Goal: Transaction & Acquisition: Book appointment/travel/reservation

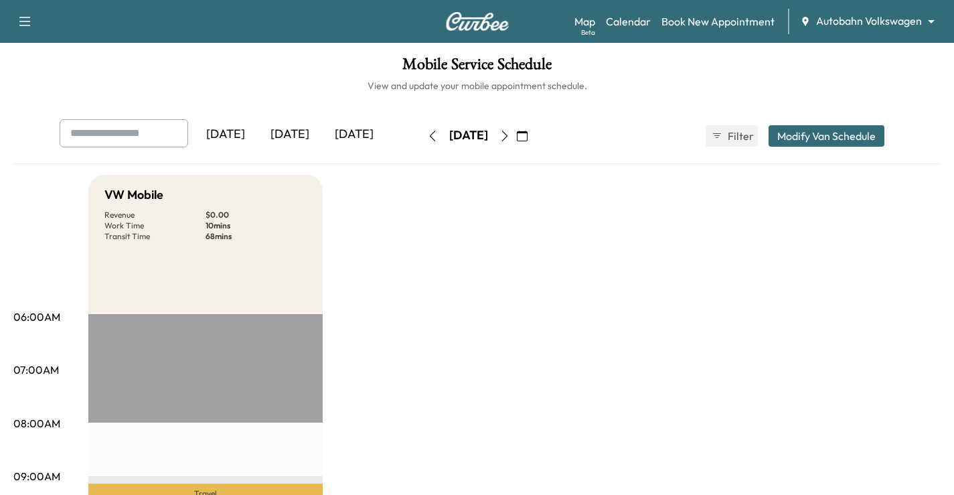
click at [880, 26] on body "Support Log Out Map Beta Calendar Book New Appointment Autobahn Volkswagen ****…" at bounding box center [477, 247] width 954 height 495
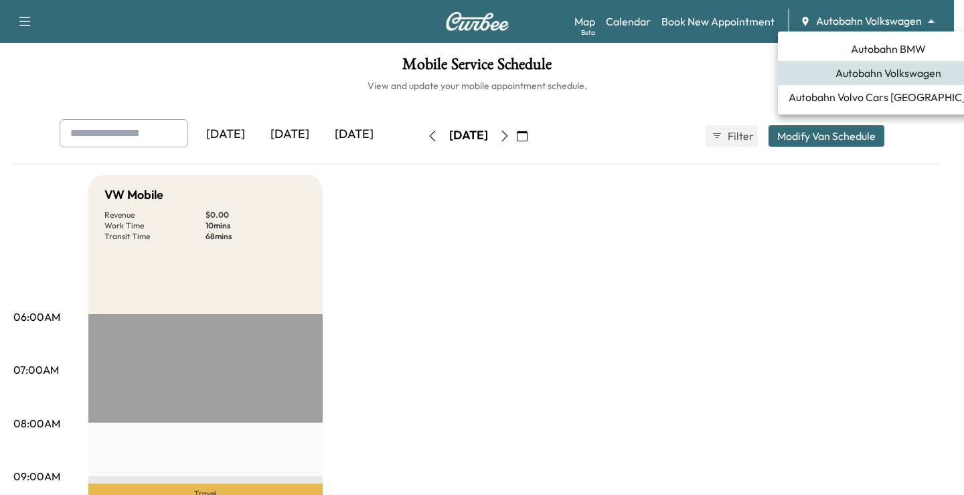
click at [871, 57] on li "Autobahn BMW" at bounding box center [888, 49] width 221 height 24
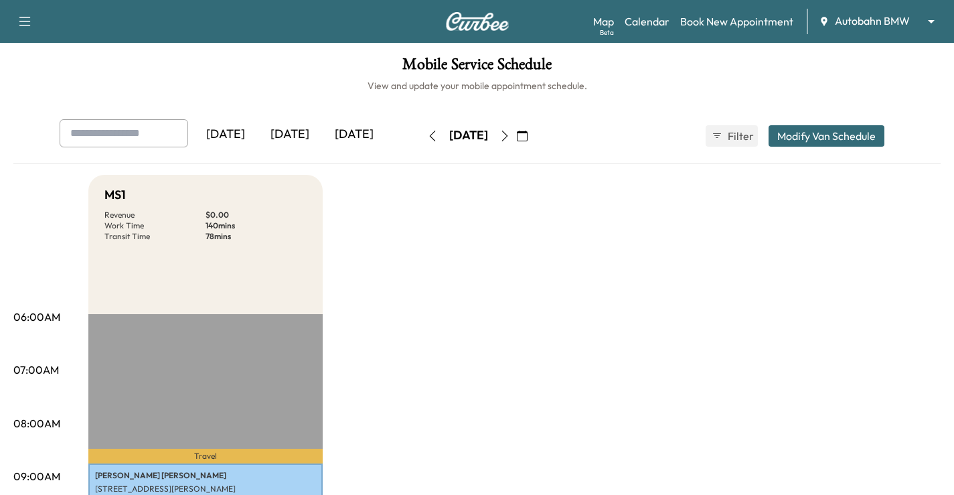
click at [574, 129] on div "[DATE] [DATE] [DATE] [DATE] February 2025 S M T W T F S 26 27 28 29 30 31 1 2 3…" at bounding box center [477, 135] width 857 height 33
click at [528, 135] on icon "button" at bounding box center [522, 136] width 11 height 11
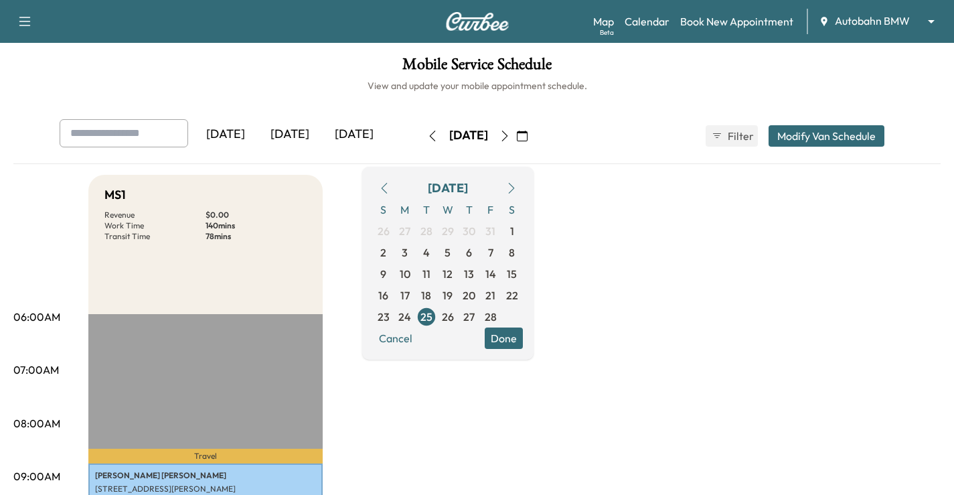
click at [517, 184] on icon "button" at bounding box center [511, 188] width 11 height 11
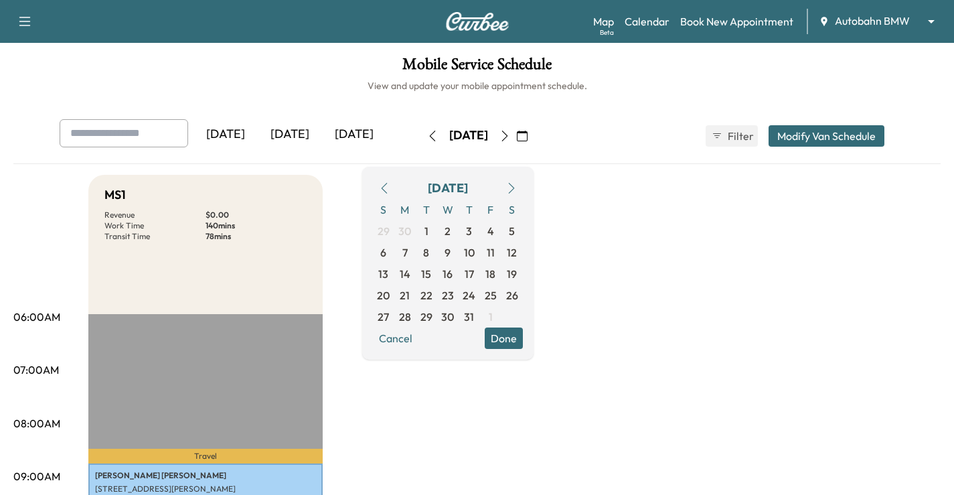
click at [517, 184] on icon "button" at bounding box center [511, 188] width 11 height 11
click at [517, 186] on icon "button" at bounding box center [511, 188] width 11 height 11
click at [410, 270] on span "13" at bounding box center [405, 274] width 10 height 16
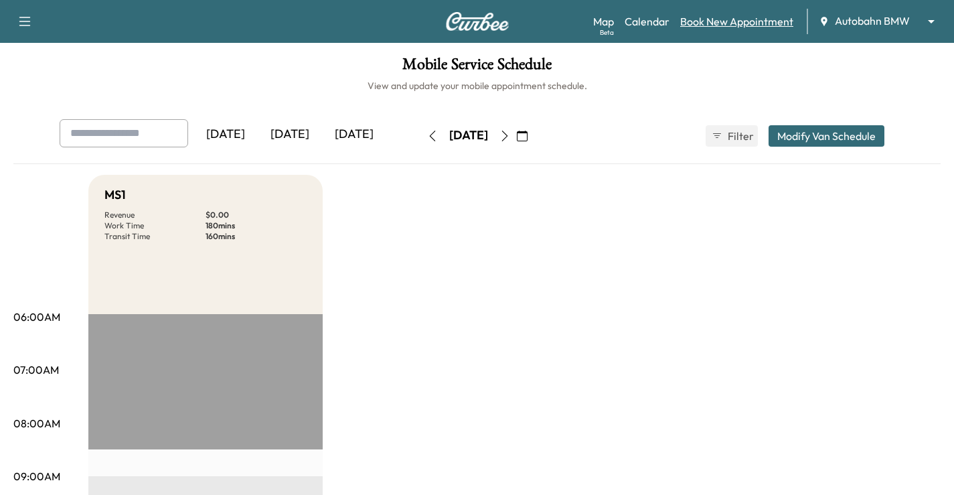
click at [749, 18] on link "Book New Appointment" at bounding box center [736, 21] width 113 height 16
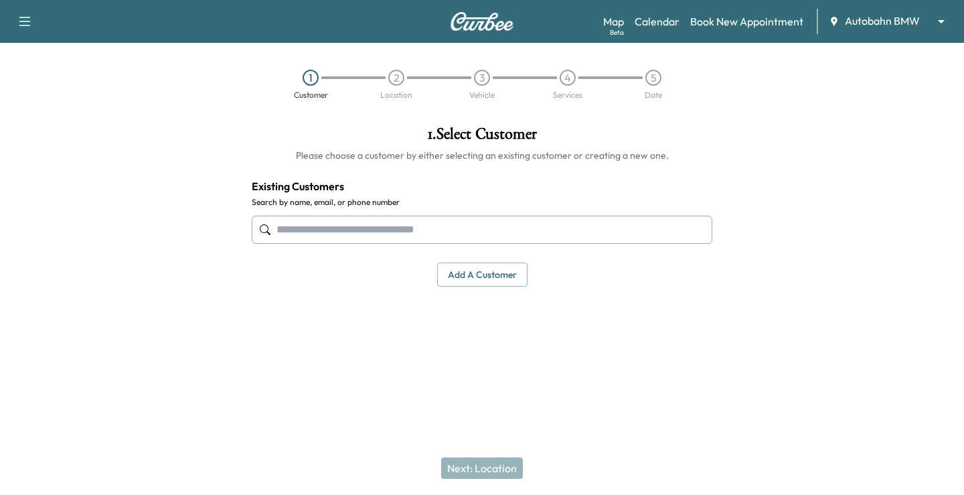
paste input "**********"
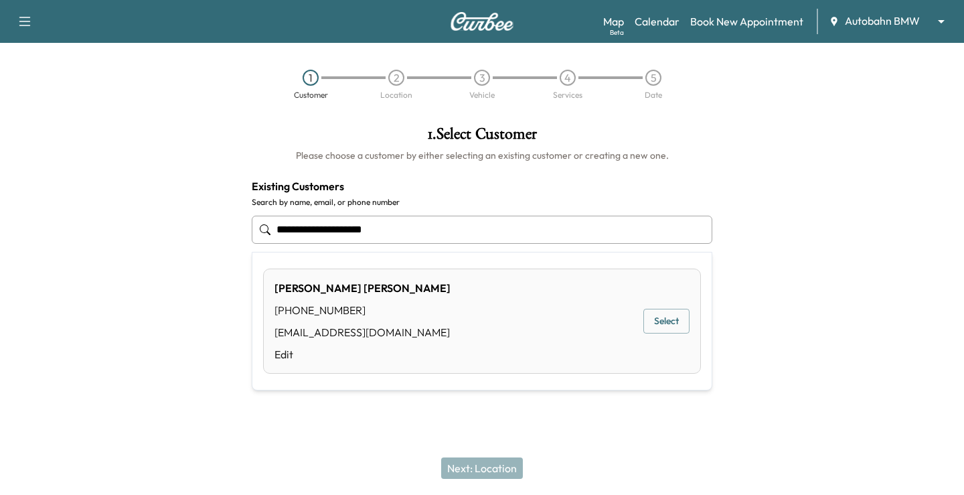
click at [676, 315] on button "Select" at bounding box center [667, 321] width 46 height 25
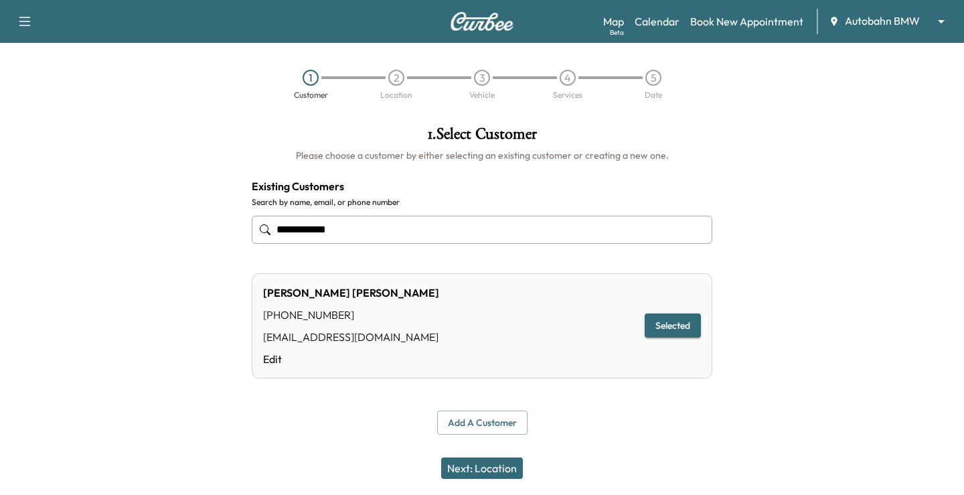
type input "**********"
click at [501, 475] on button "Next: Location" at bounding box center [482, 467] width 82 height 21
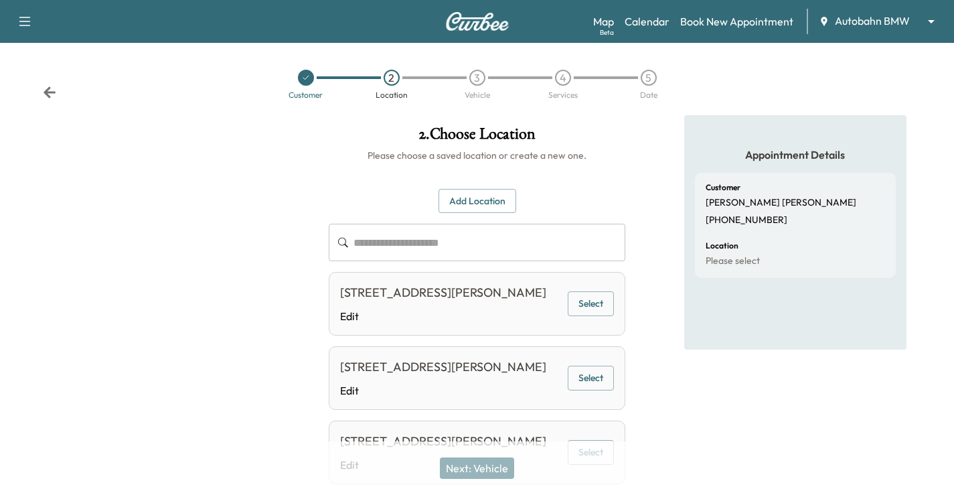
click at [577, 311] on button "Select" at bounding box center [591, 303] width 46 height 25
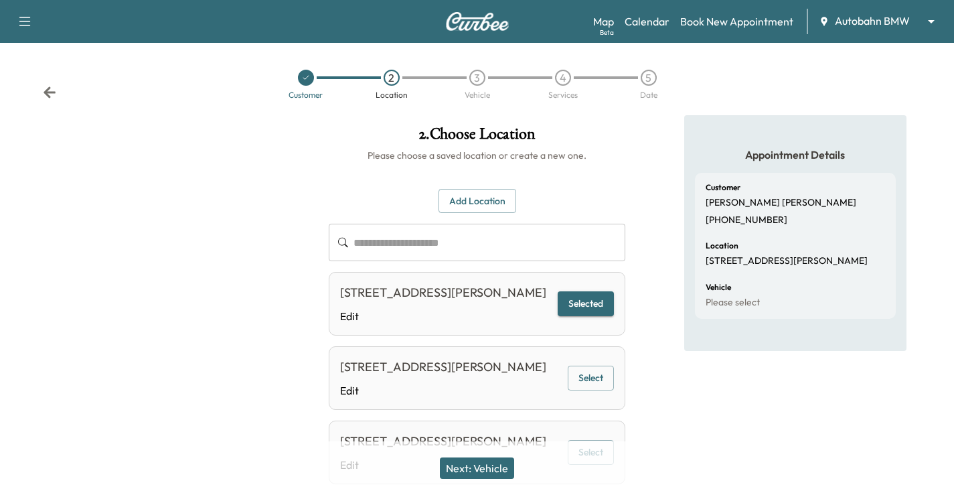
click at [489, 467] on button "Next: Vehicle" at bounding box center [477, 467] width 74 height 21
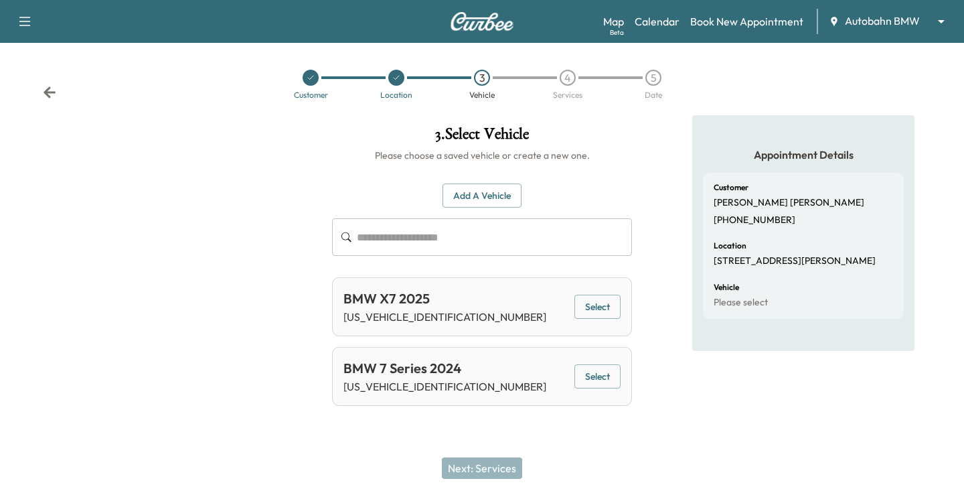
click at [500, 202] on button "Add a Vehicle" at bounding box center [482, 196] width 79 height 25
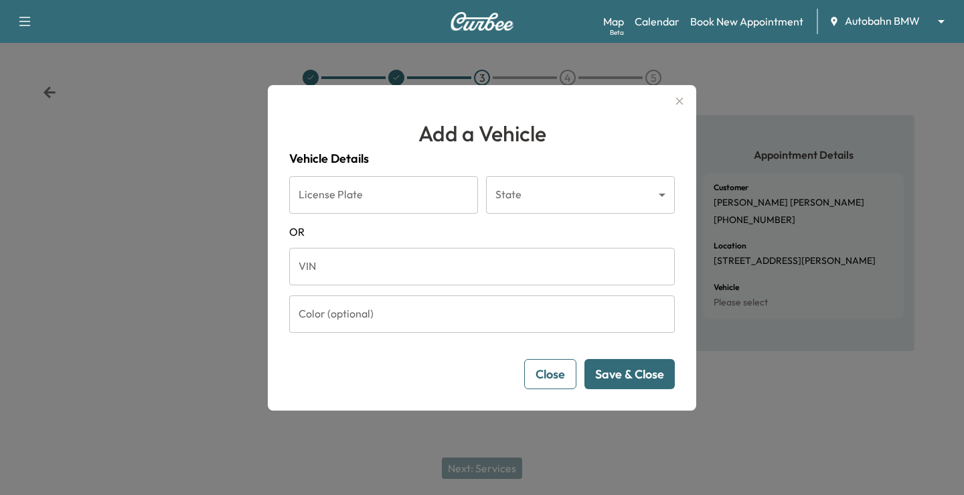
drag, startPoint x: 406, startPoint y: 260, endPoint x: 405, endPoint y: 267, distance: 6.7
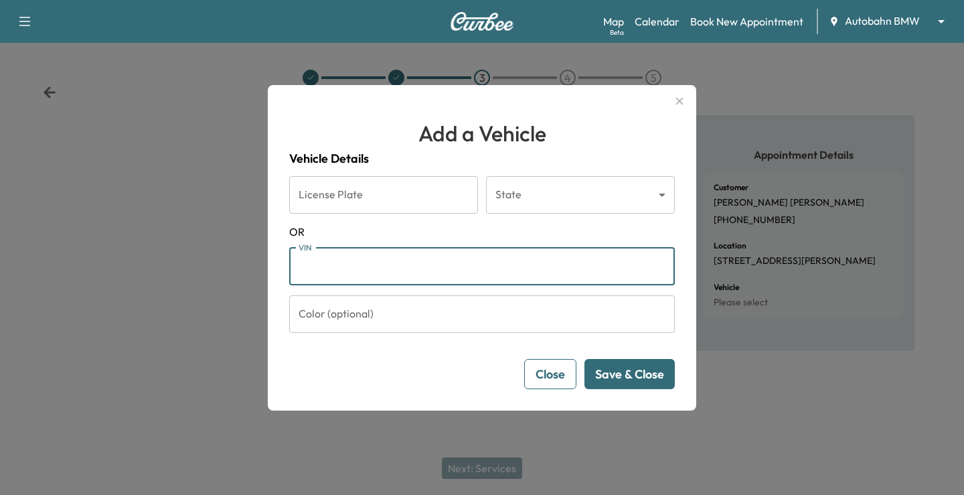
paste input "**********"
type input "**********"
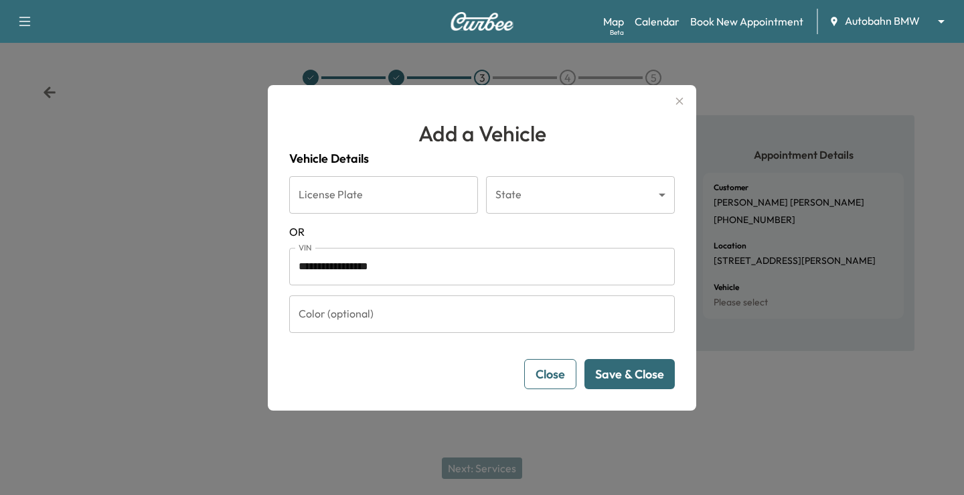
click at [642, 374] on button "Save & Close" at bounding box center [630, 374] width 90 height 30
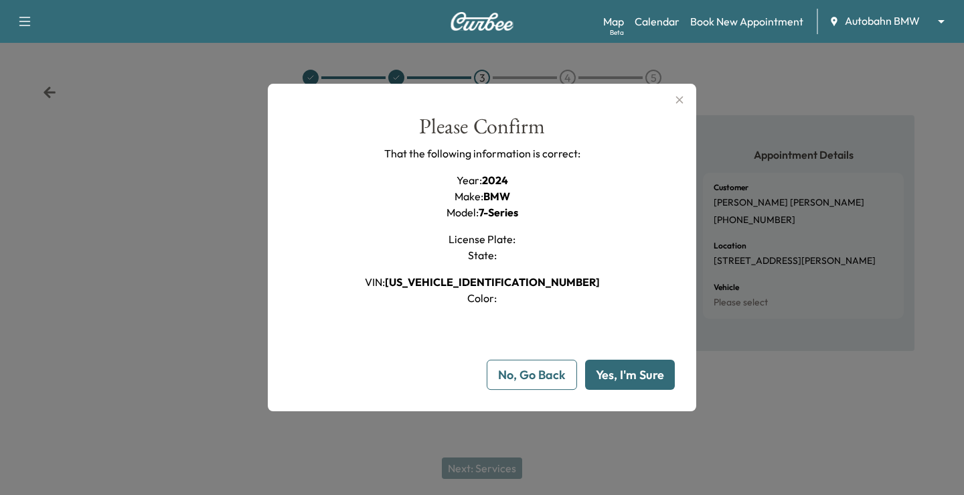
click at [636, 376] on button "Yes, I'm Sure" at bounding box center [630, 375] width 90 height 30
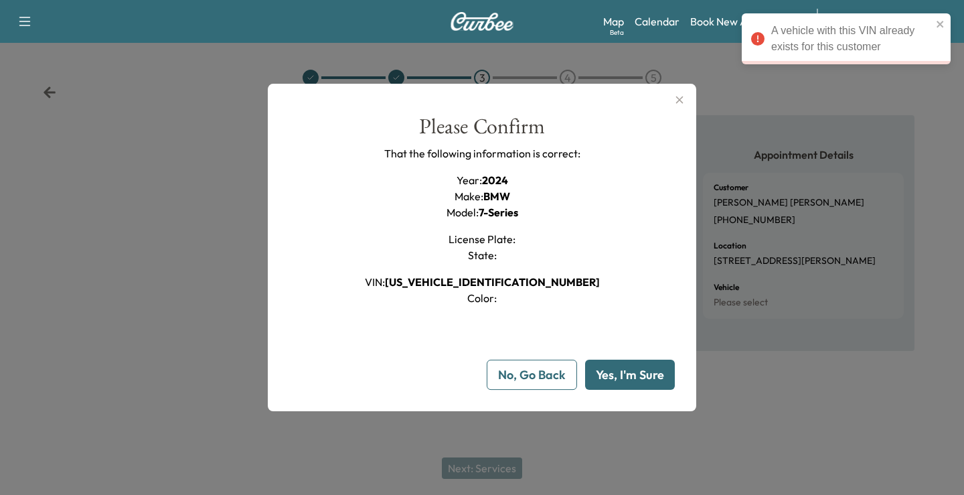
click at [547, 378] on button "No, Go Back" at bounding box center [532, 375] width 90 height 30
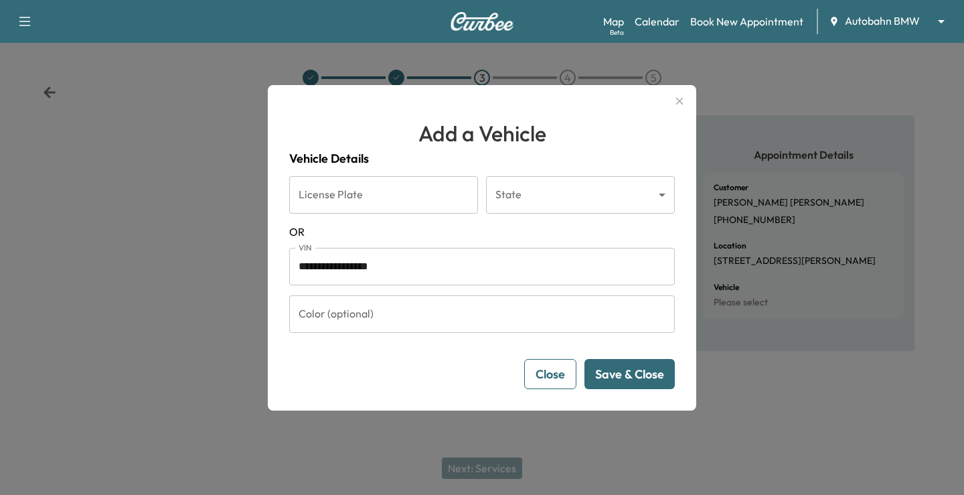
click at [629, 379] on button "Save & Close" at bounding box center [630, 374] width 90 height 30
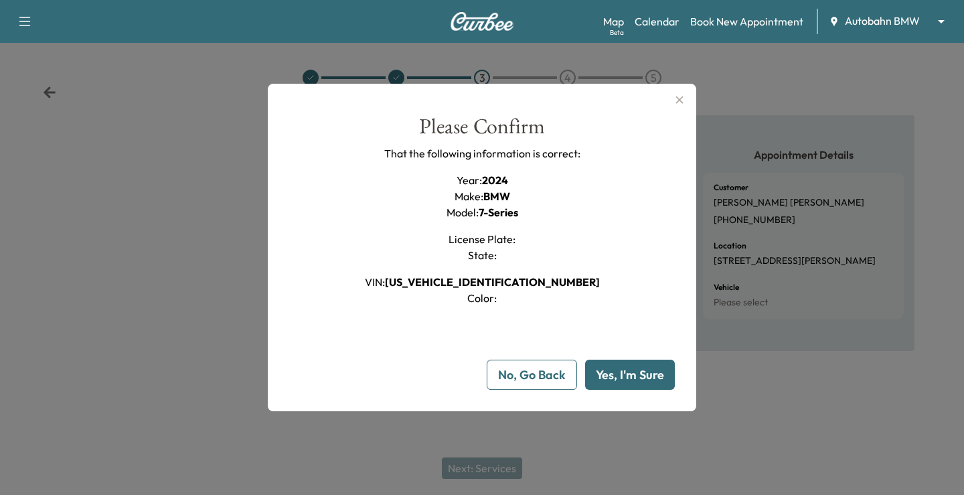
click at [648, 384] on button "Yes, I'm Sure" at bounding box center [630, 375] width 90 height 30
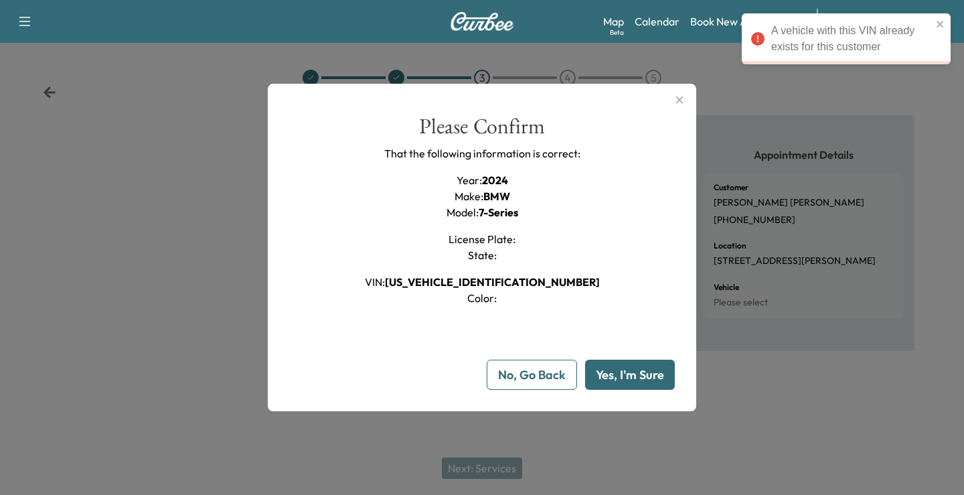
click at [678, 103] on icon "button" at bounding box center [680, 100] width 16 height 16
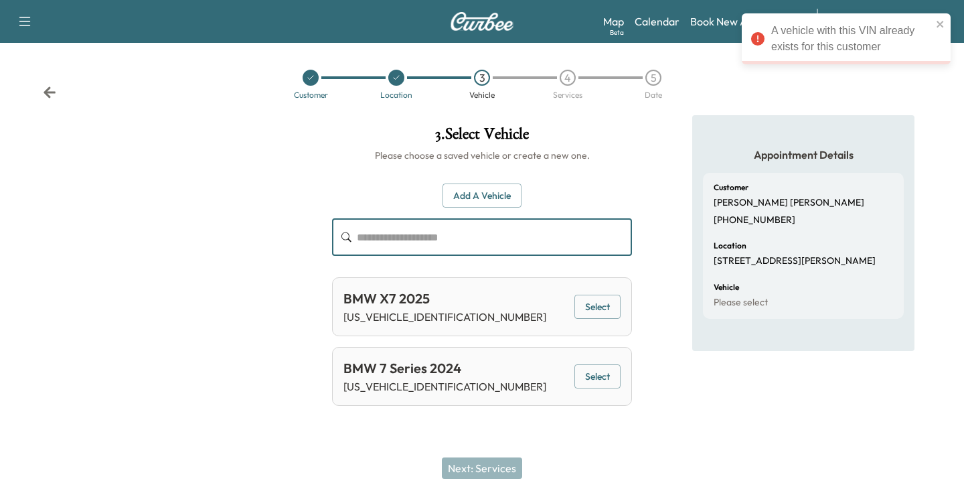
paste input "**********"
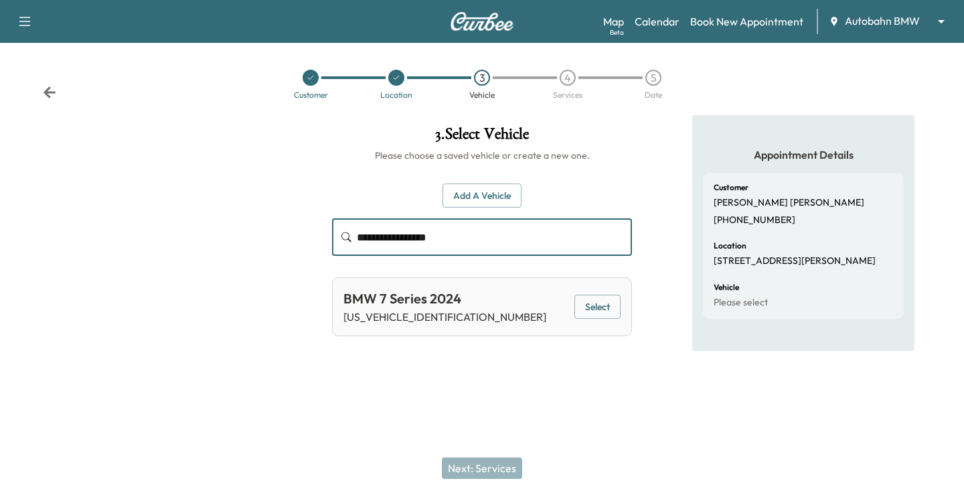
type input "**********"
click at [605, 306] on button "Select" at bounding box center [598, 307] width 46 height 25
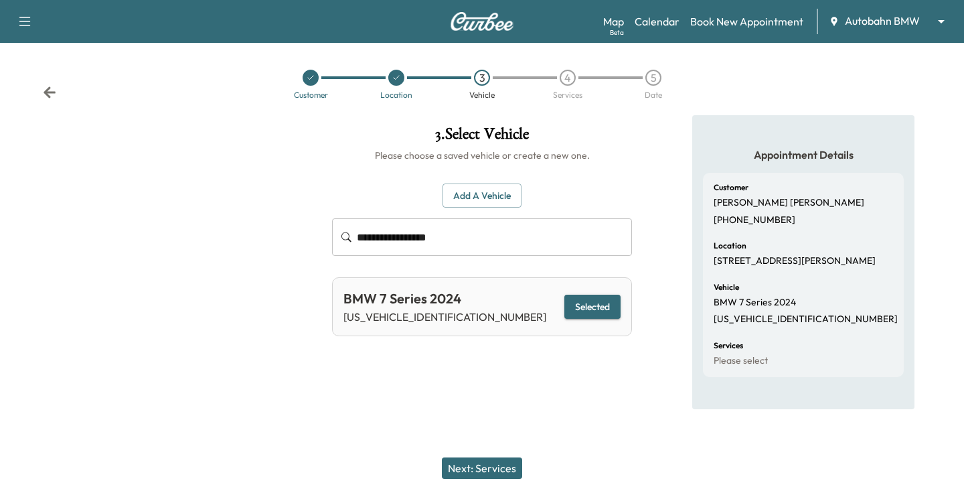
click at [496, 458] on button "Next: Services" at bounding box center [482, 467] width 80 height 21
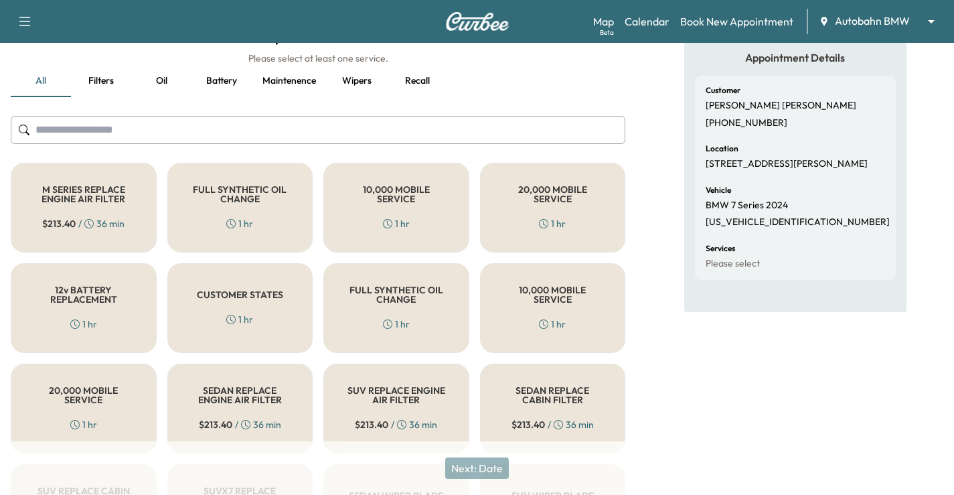
scroll to position [134, 0]
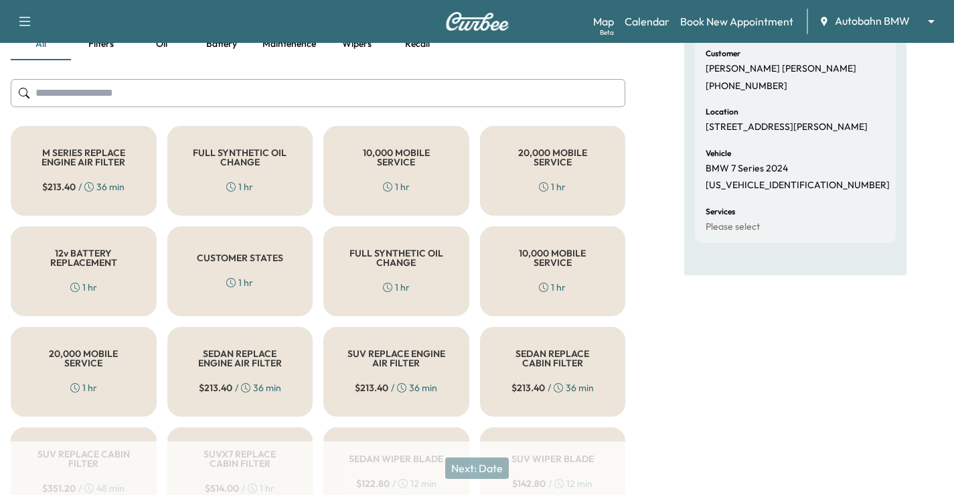
click at [254, 182] on div "FULL SYNTHETIC OIL CHANGE 1 hr" at bounding box center [240, 171] width 146 height 90
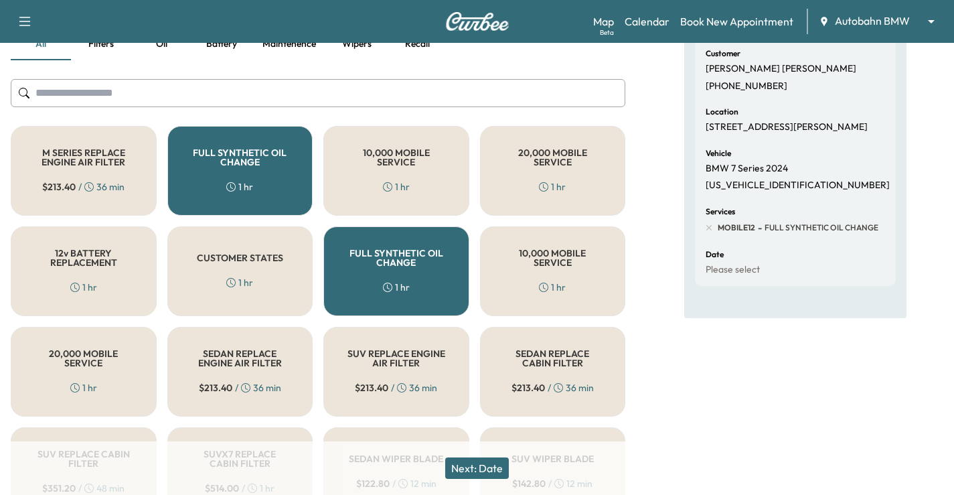
click at [491, 465] on button "Next: Date" at bounding box center [477, 467] width 64 height 21
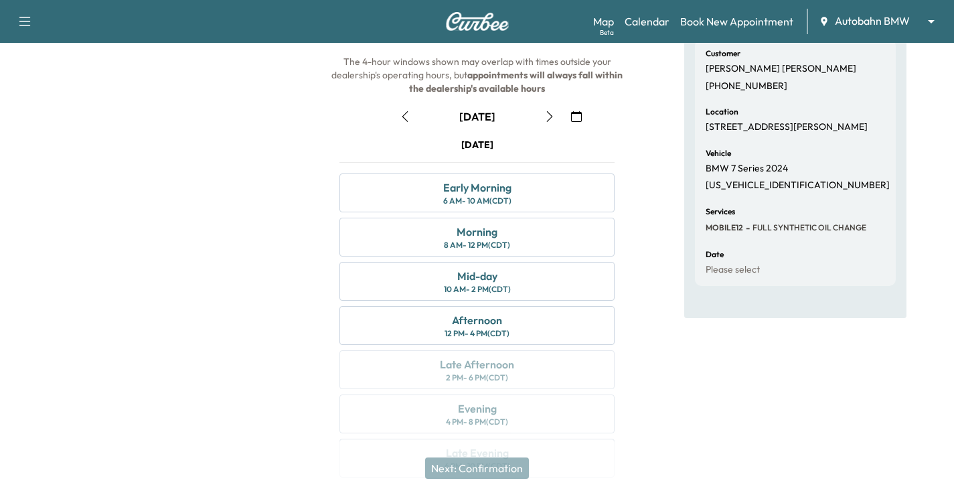
click at [576, 115] on icon "button" at bounding box center [576, 116] width 11 height 11
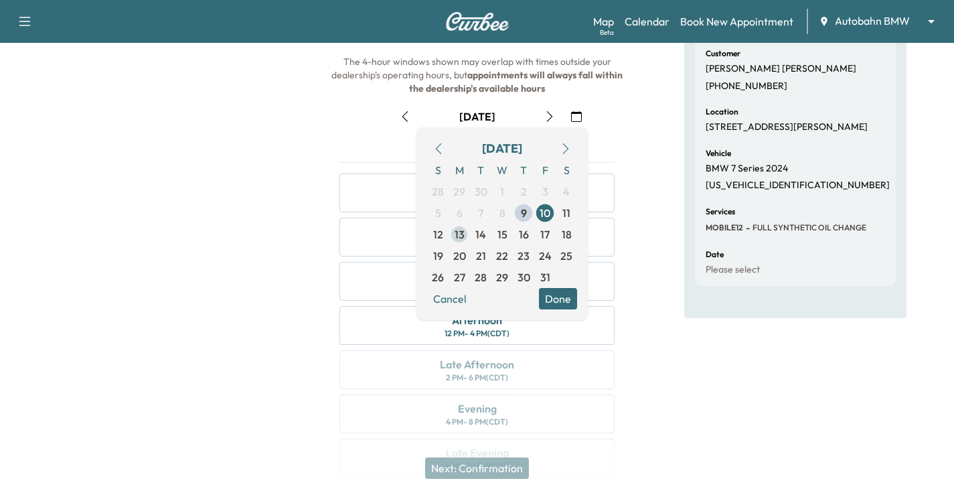
click at [458, 242] on span "13" at bounding box center [459, 234] width 21 height 21
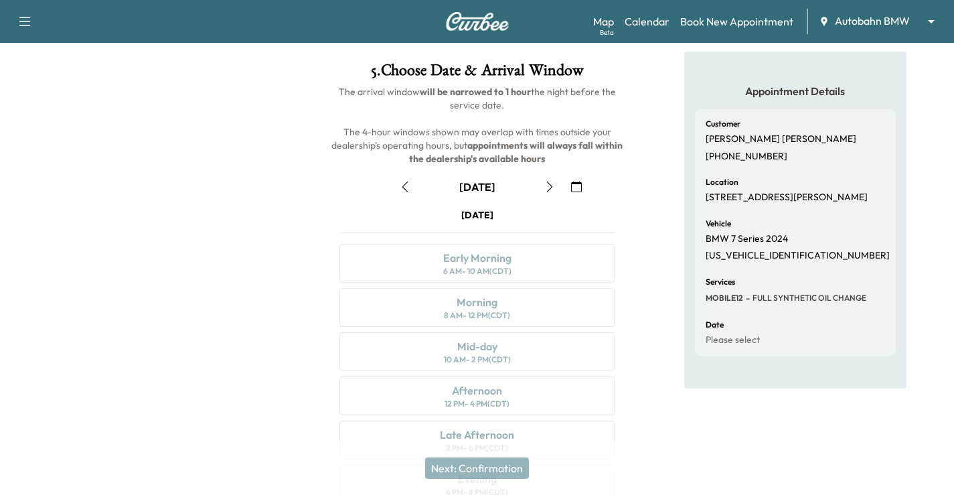
scroll to position [0, 0]
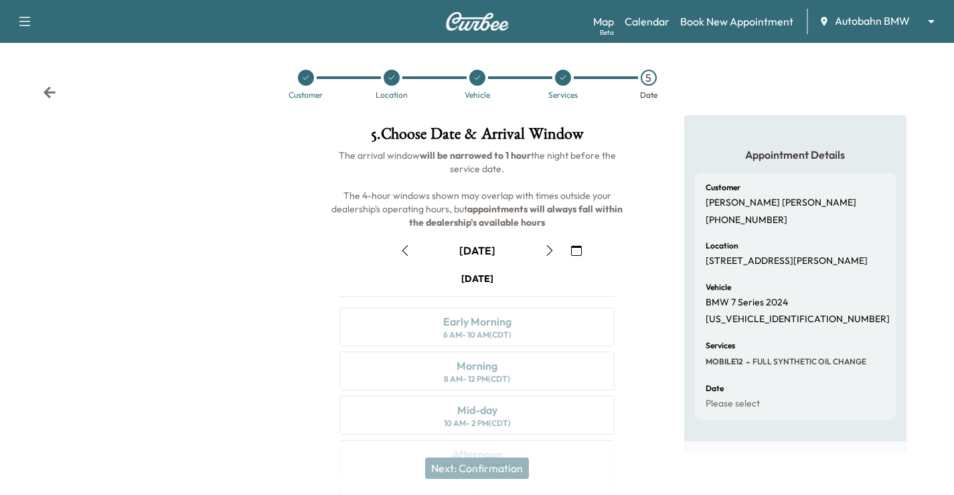
click at [648, 363] on div "Appointment Details Customer [PERSON_NAME] [PHONE_NUMBER] Location [STREET_ADDR…" at bounding box center [795, 371] width 318 height 512
click at [555, 246] on icon "button" at bounding box center [550, 250] width 11 height 11
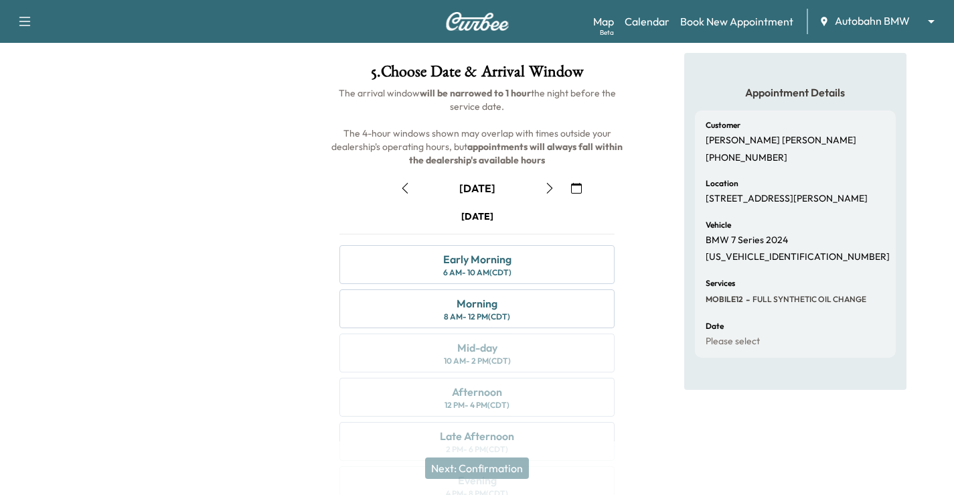
scroll to position [134, 0]
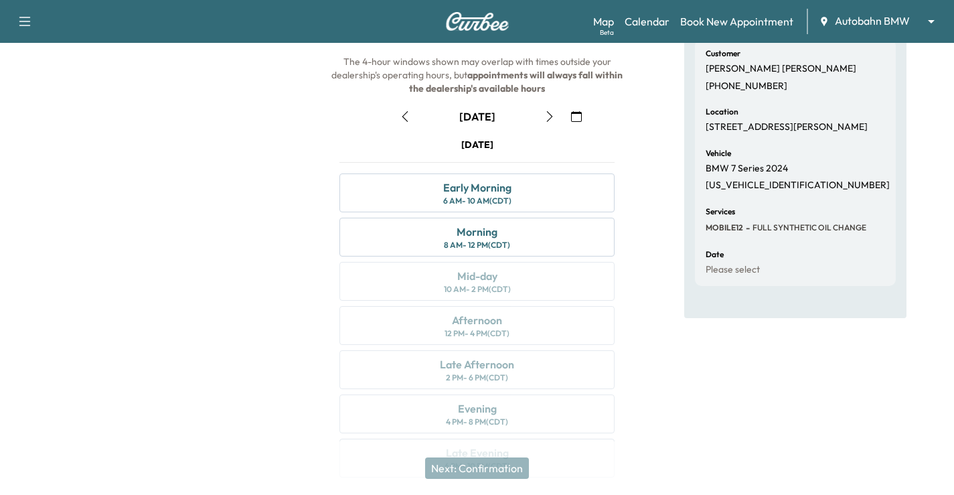
click at [672, 434] on div "Appointment Details Customer [PERSON_NAME] [PHONE_NUMBER] Location [STREET_ADDR…" at bounding box center [795, 237] width 318 height 512
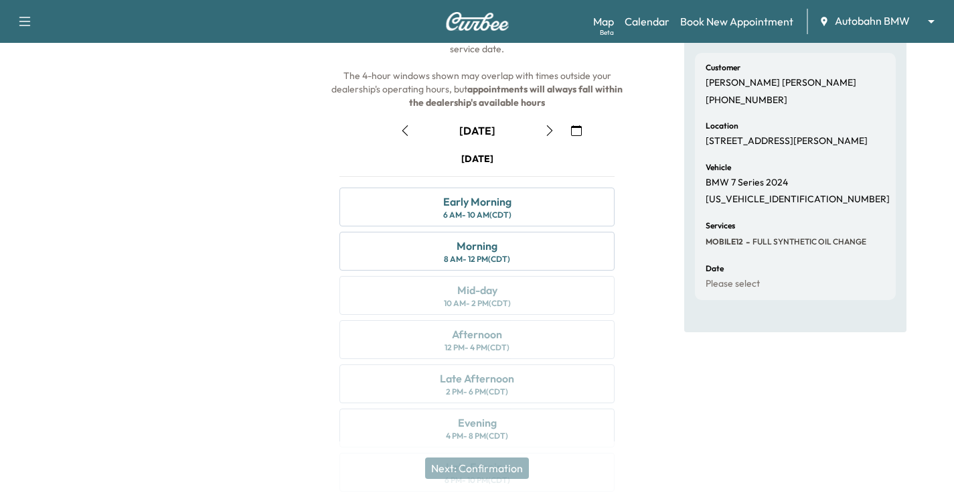
scroll to position [0, 0]
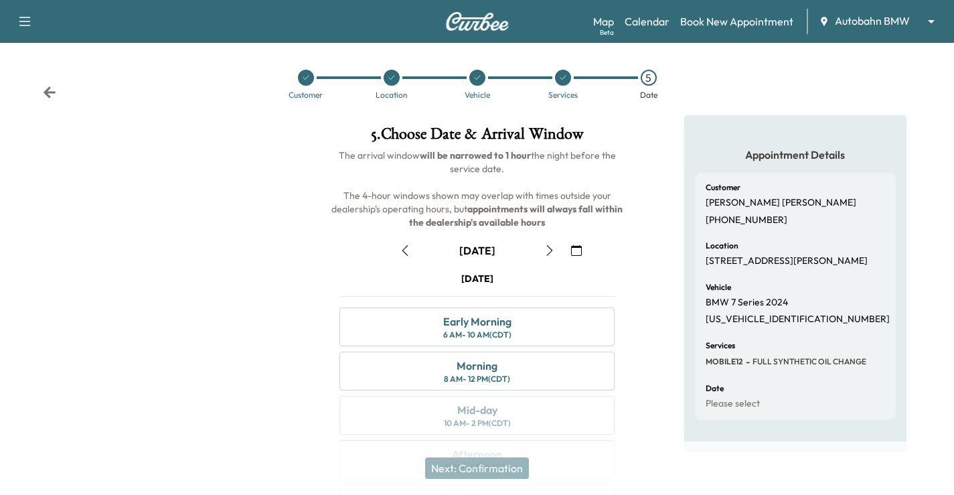
click at [615, 272] on div "[DATE] Early Morning 6 AM - 10 AM (CDT) Morning 8 AM - 12 PM (CDT) Mid-day 10 A…" at bounding box center [477, 444] width 297 height 345
drag, startPoint x: 611, startPoint y: 255, endPoint x: 546, endPoint y: 245, distance: 65.6
click at [609, 255] on div "[DATE]" at bounding box center [477, 250] width 297 height 21
click at [573, 252] on icon "button" at bounding box center [576, 250] width 11 height 11
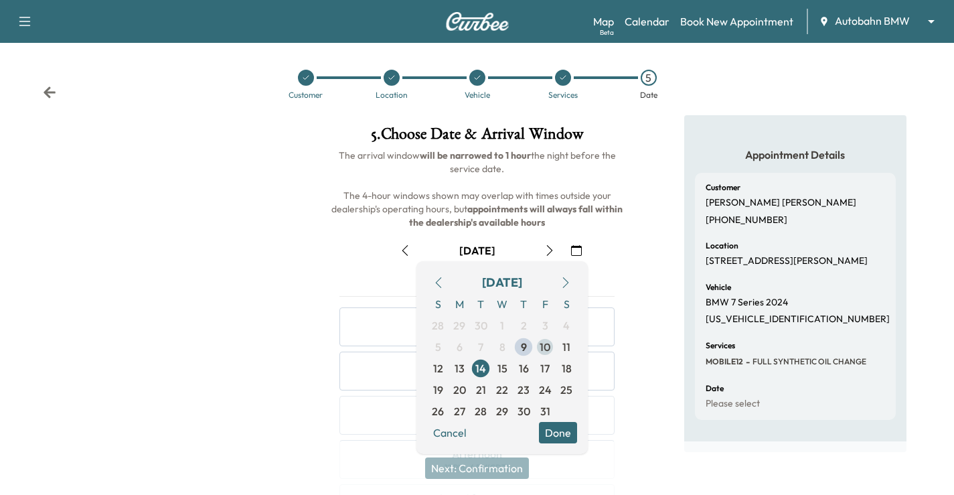
click at [553, 346] on span "10" at bounding box center [544, 346] width 21 height 21
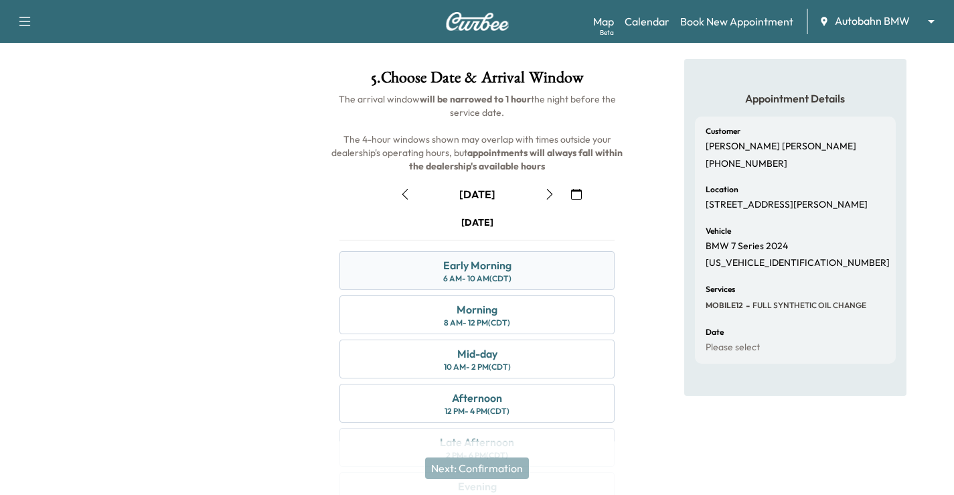
scroll to position [134, 0]
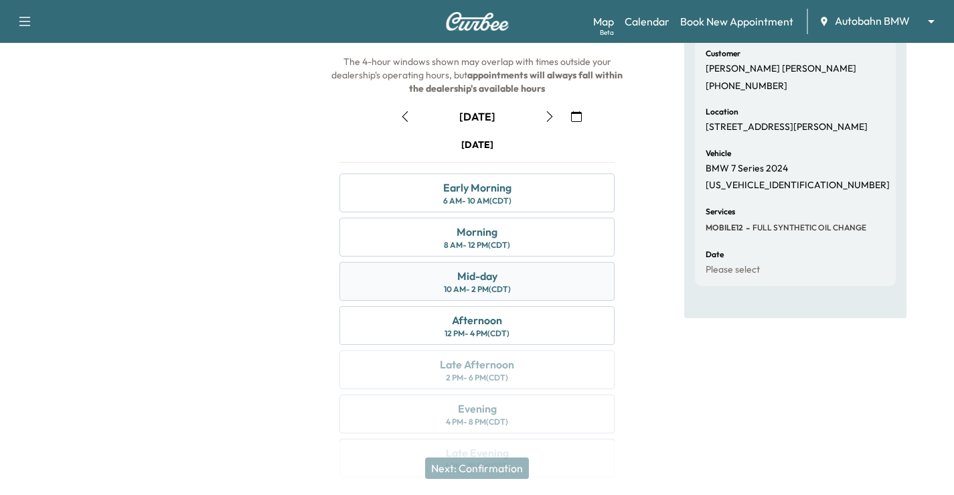
click at [561, 283] on div "Mid-day 10 AM - 2 PM (CDT)" at bounding box center [477, 281] width 275 height 39
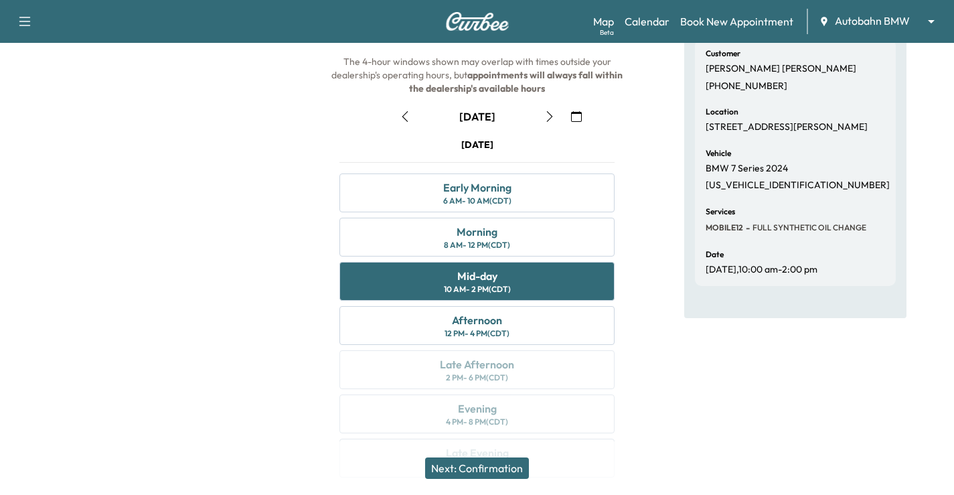
click at [490, 472] on button "Next: Confirmation" at bounding box center [477, 467] width 104 height 21
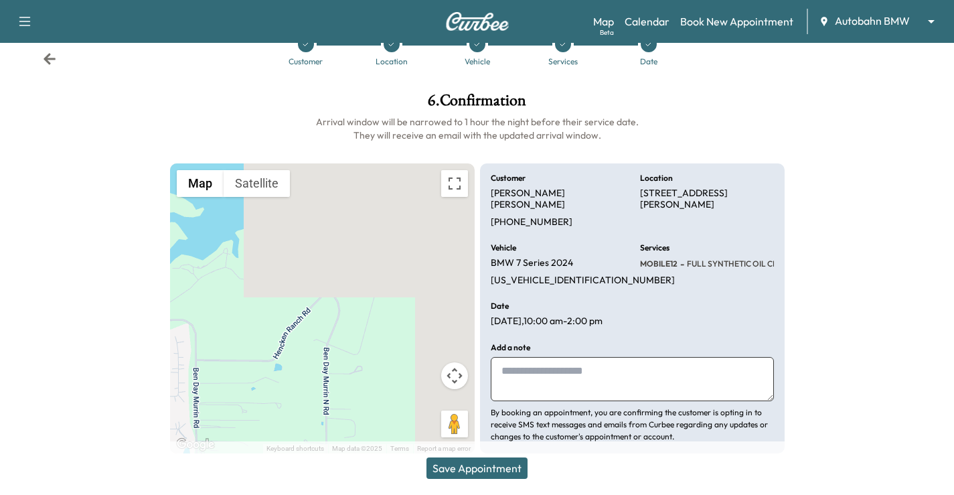
click at [488, 463] on button "Save Appointment" at bounding box center [477, 467] width 101 height 21
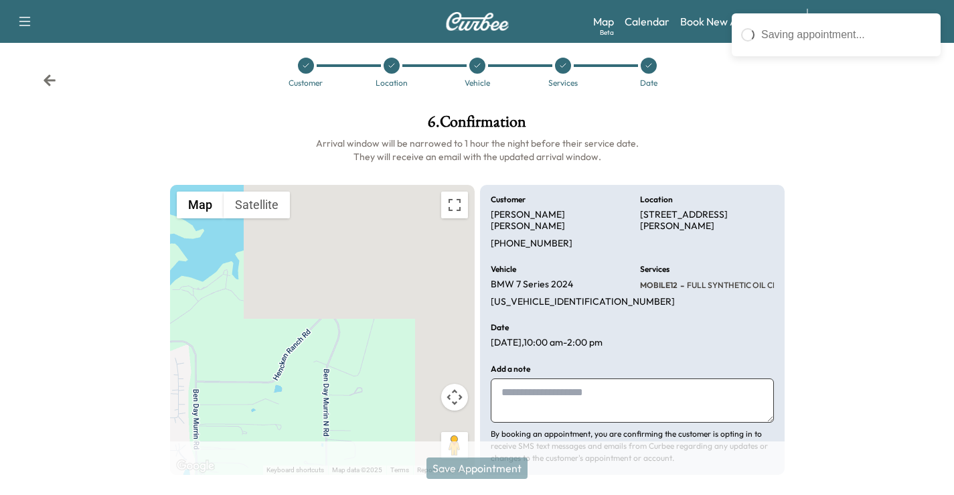
scroll to position [0, 0]
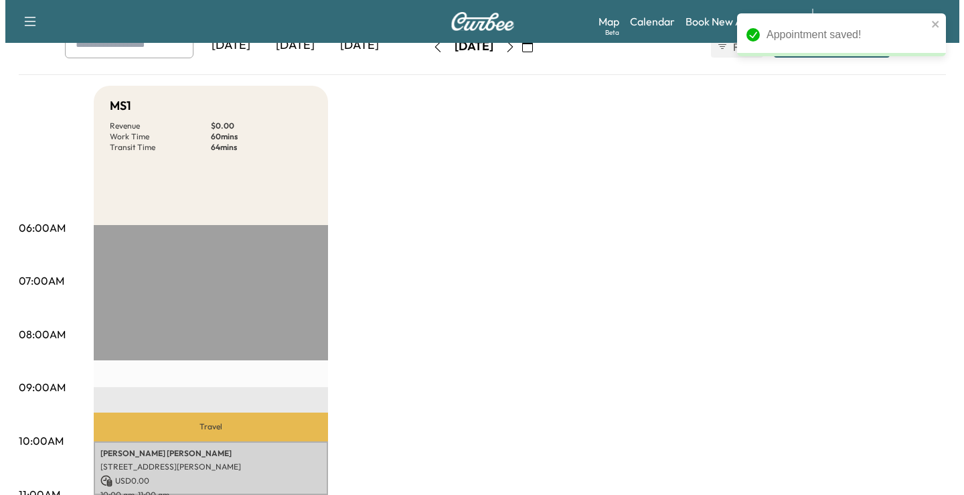
scroll to position [201, 0]
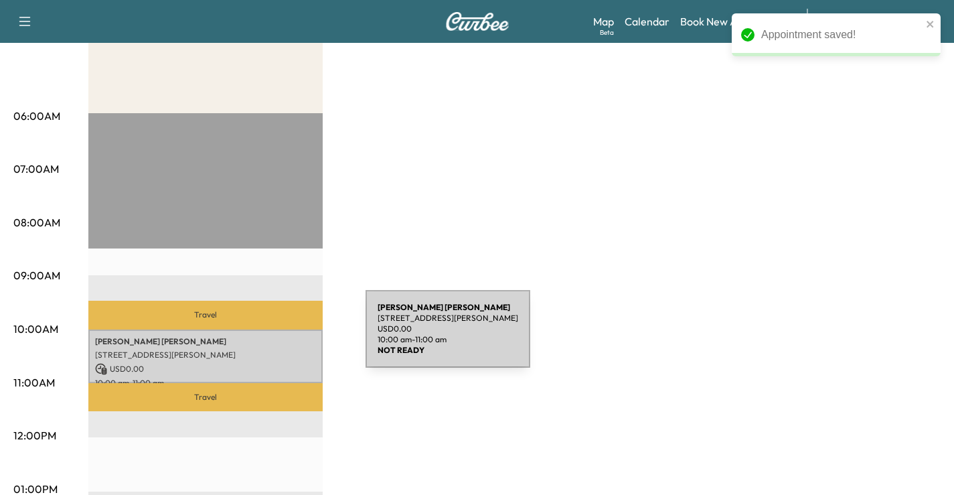
click at [203, 356] on p "[STREET_ADDRESS][PERSON_NAME]" at bounding box center [205, 355] width 221 height 11
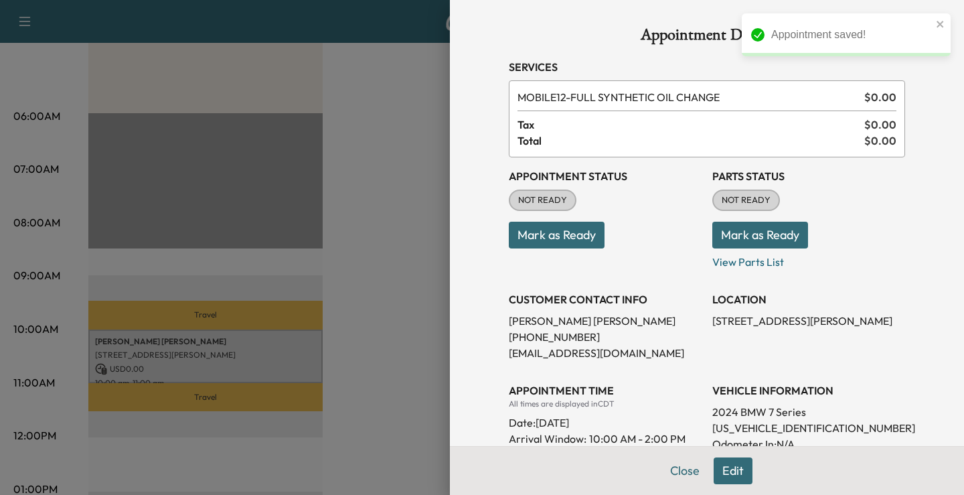
click at [554, 232] on button "Mark as Ready" at bounding box center [557, 235] width 96 height 27
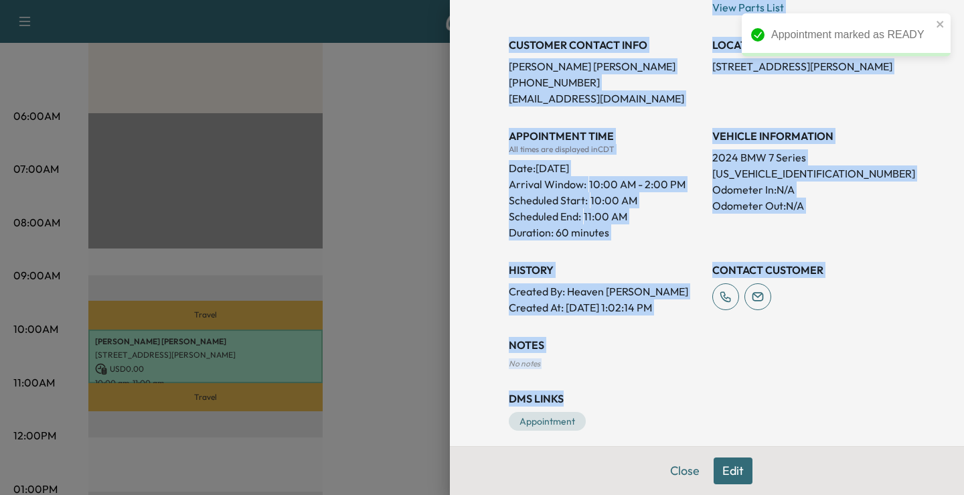
scroll to position [266, 0]
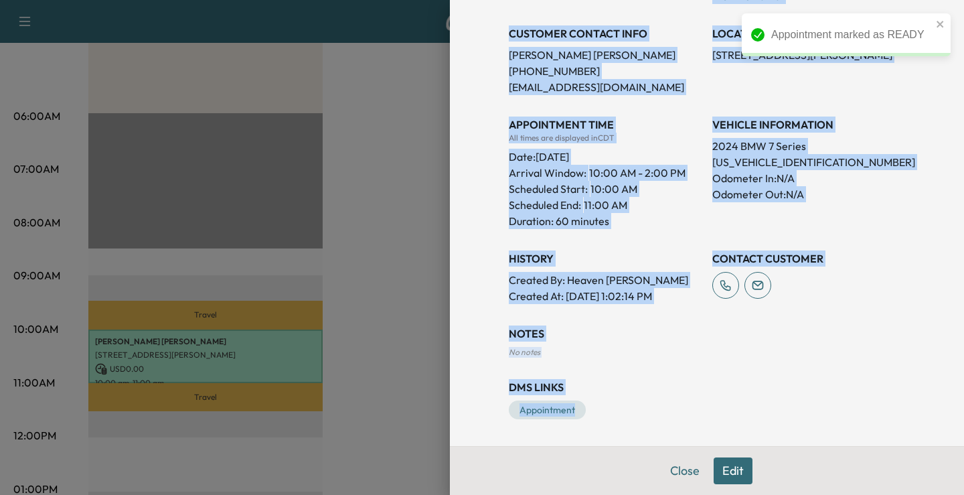
drag, startPoint x: 499, startPoint y: 62, endPoint x: 888, endPoint y: 414, distance: 524.9
click at [891, 414] on div "Appointment Details Services MOBILE12 - FULL SYNTHETIC OIL CHANGE $ 0.00 Tax $ …" at bounding box center [707, 90] width 429 height 712
copy div "Services MOBILE12 - FULL SYNTHETIC OIL CHANGE $ 0.00 Tax $ 0.00 Total $ 0.00 Ap…"
